Goal: Task Accomplishment & Management: Manage account settings

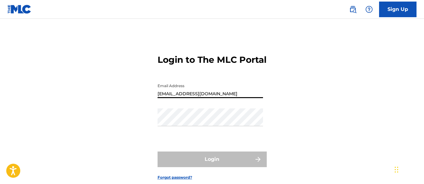
type input "[EMAIL_ADDRESS][DOMAIN_NAME]"
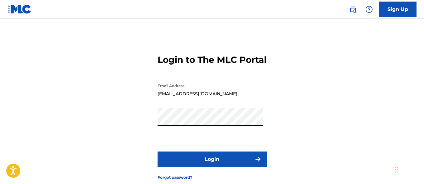
click at [212, 167] on button "Login" at bounding box center [212, 159] width 109 height 16
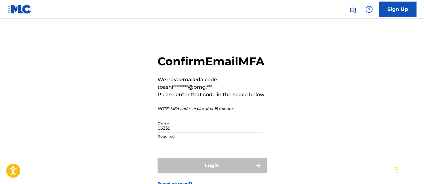
type input "053392"
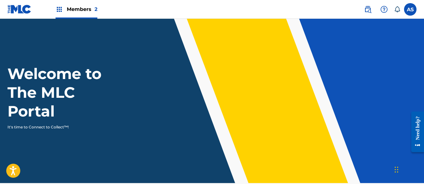
click at [59, 9] on img at bounding box center [59, 9] width 7 height 7
